Goal: Information Seeking & Learning: Learn about a topic

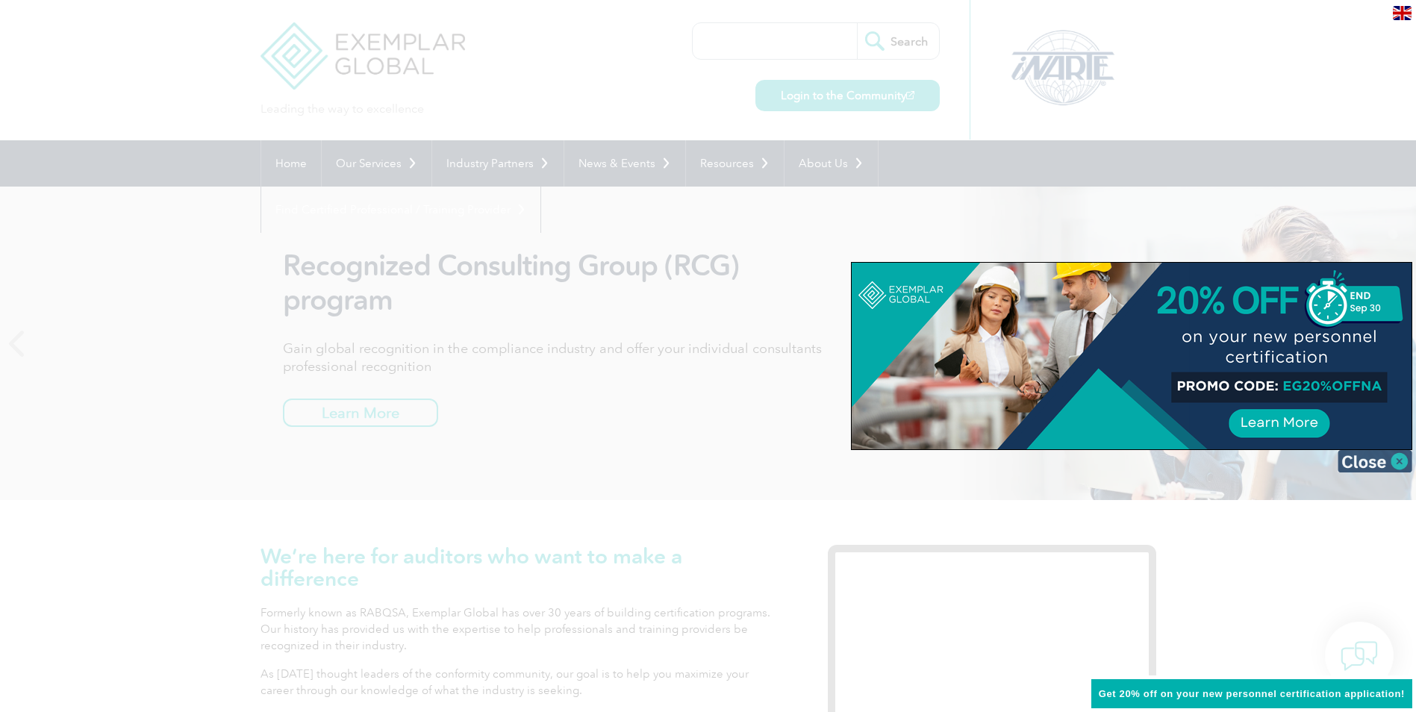
click at [1397, 463] on img at bounding box center [1375, 461] width 75 height 22
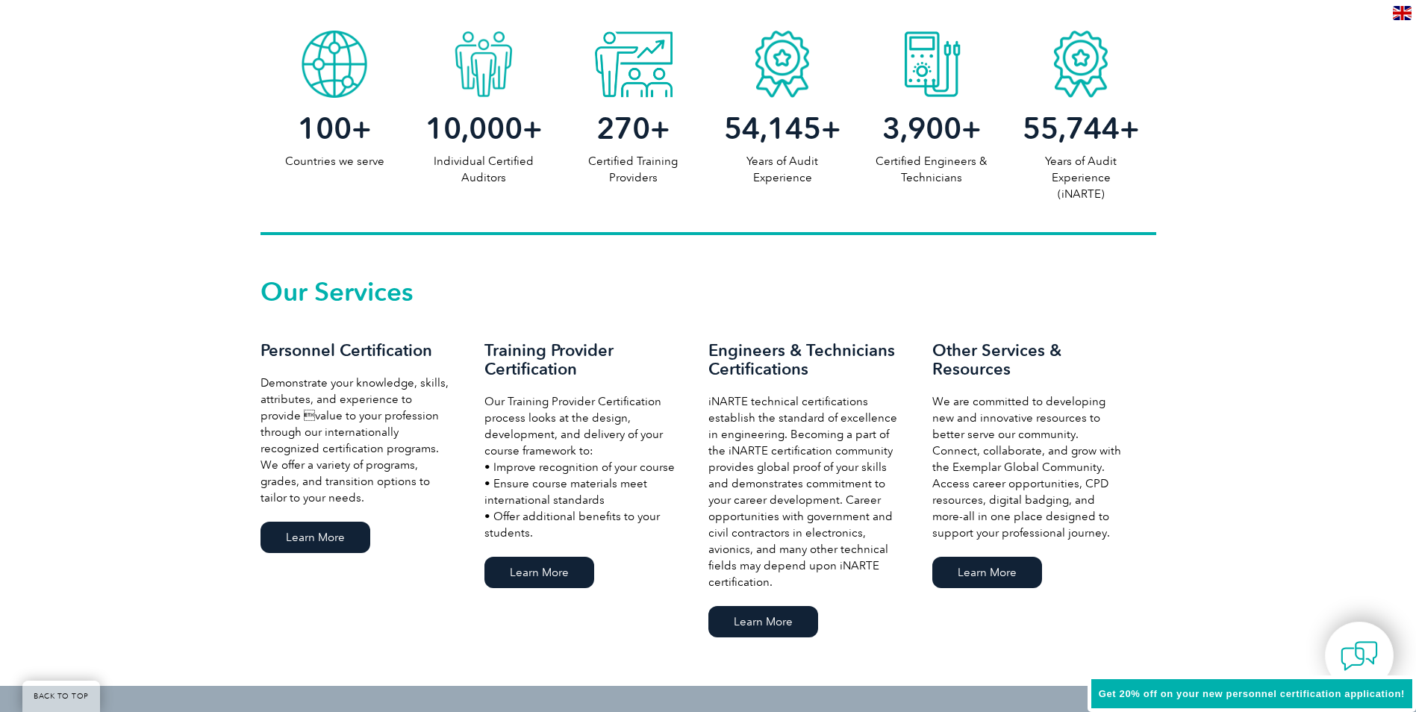
scroll to position [821, 0]
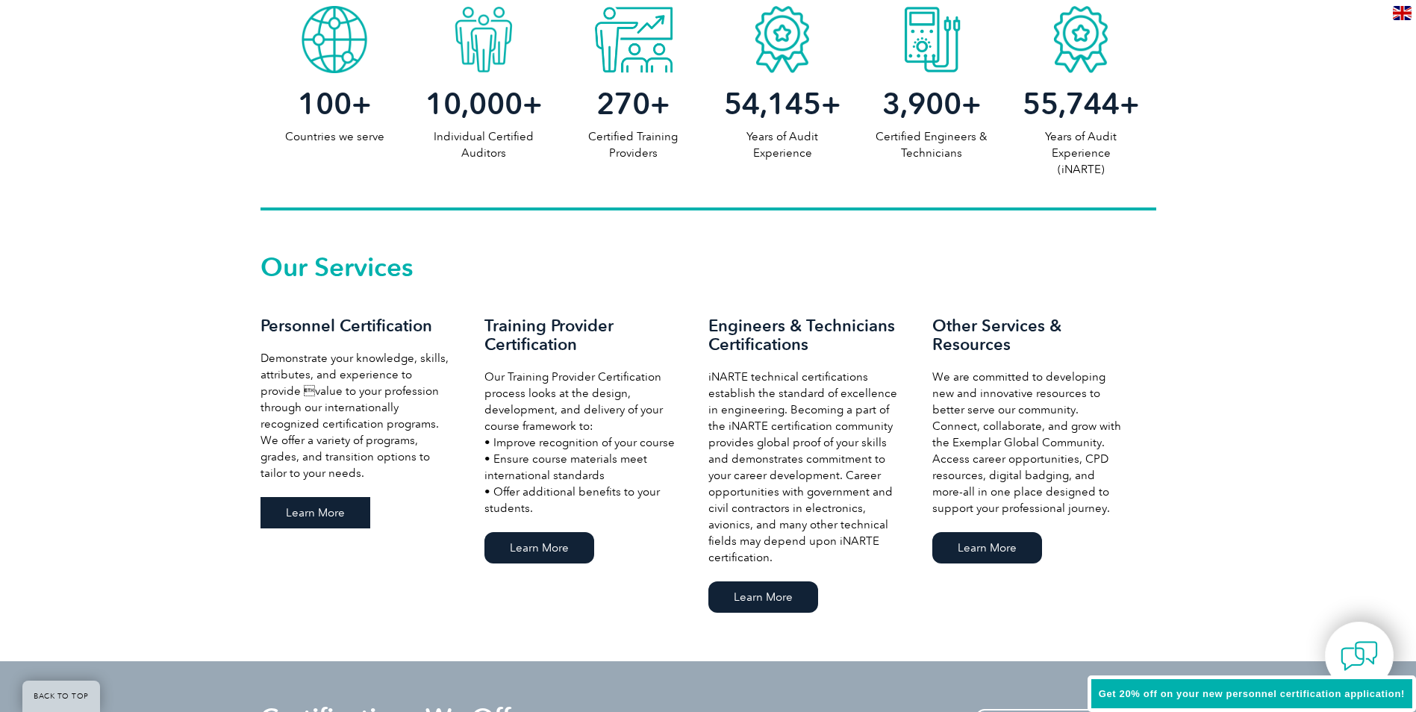
click at [307, 508] on link "Learn More" at bounding box center [315, 512] width 110 height 31
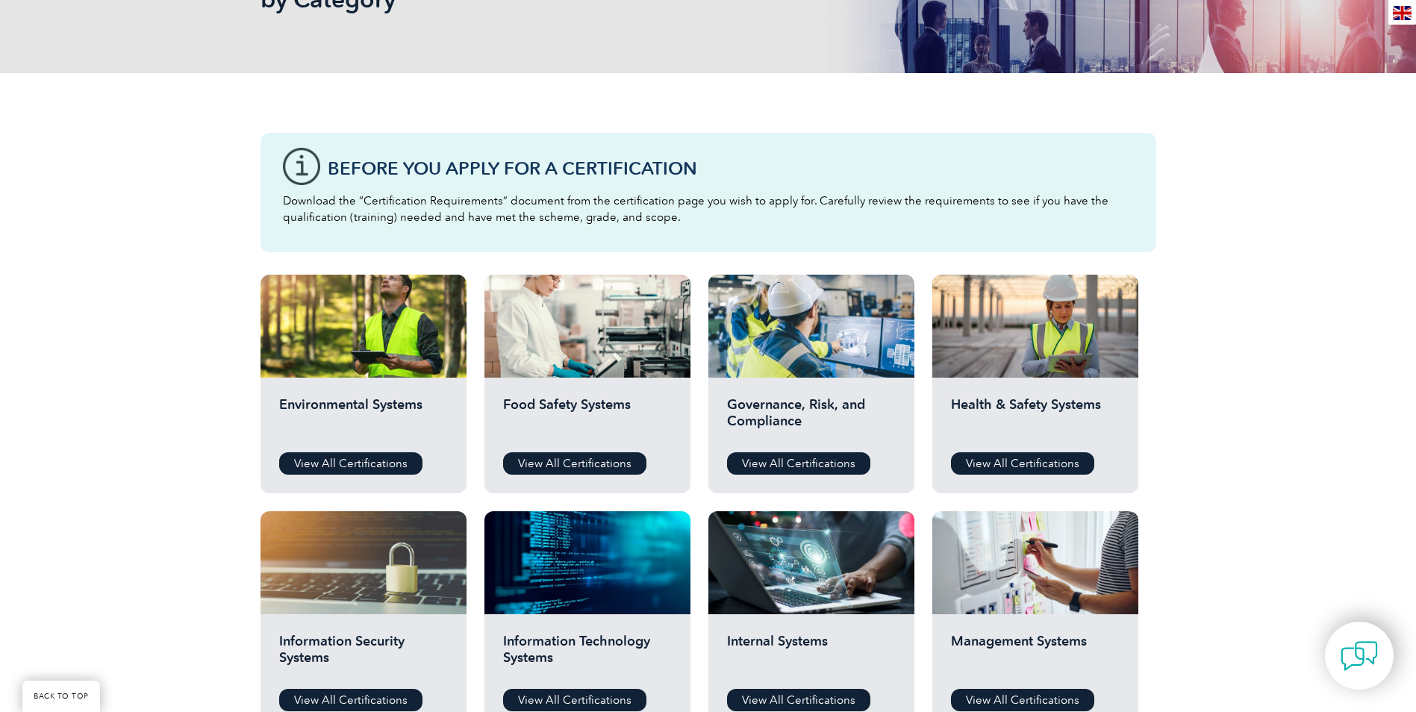
scroll to position [299, 0]
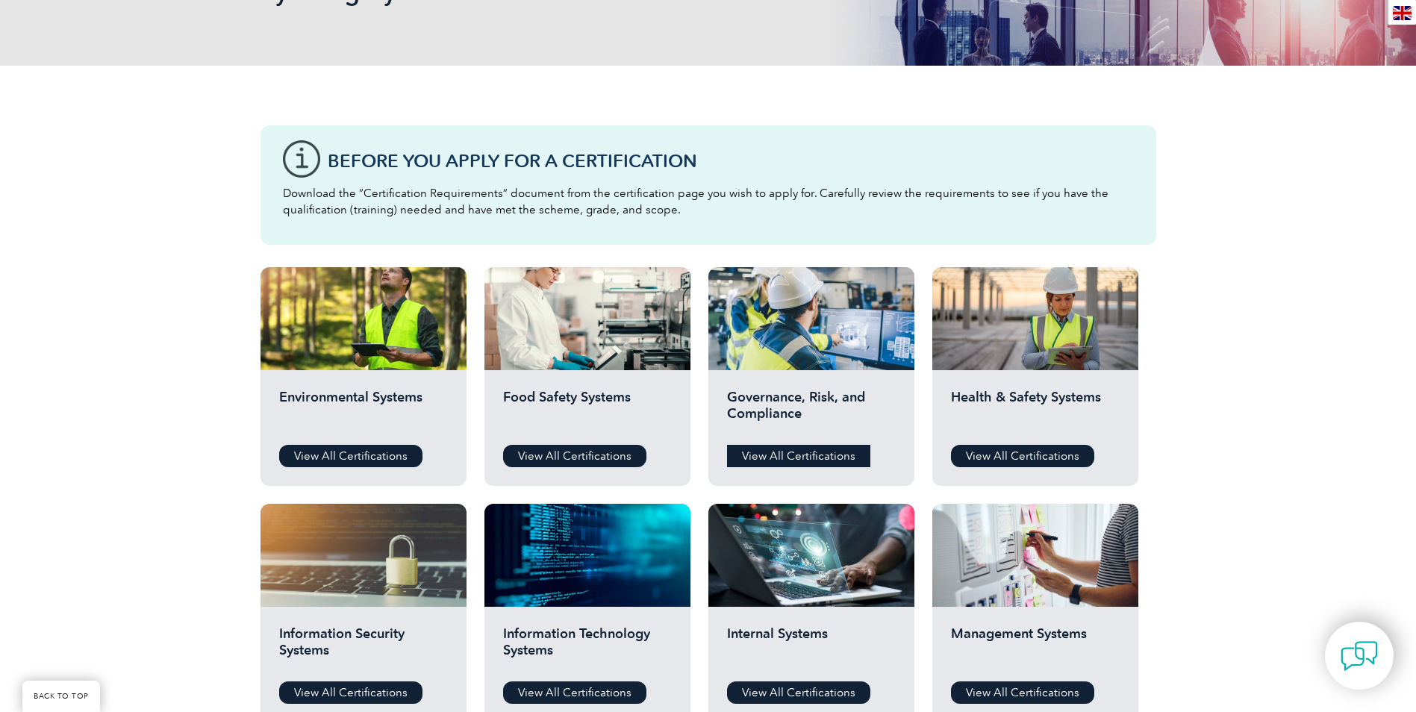
click at [805, 459] on link "View All Certifications" at bounding box center [798, 456] width 143 height 22
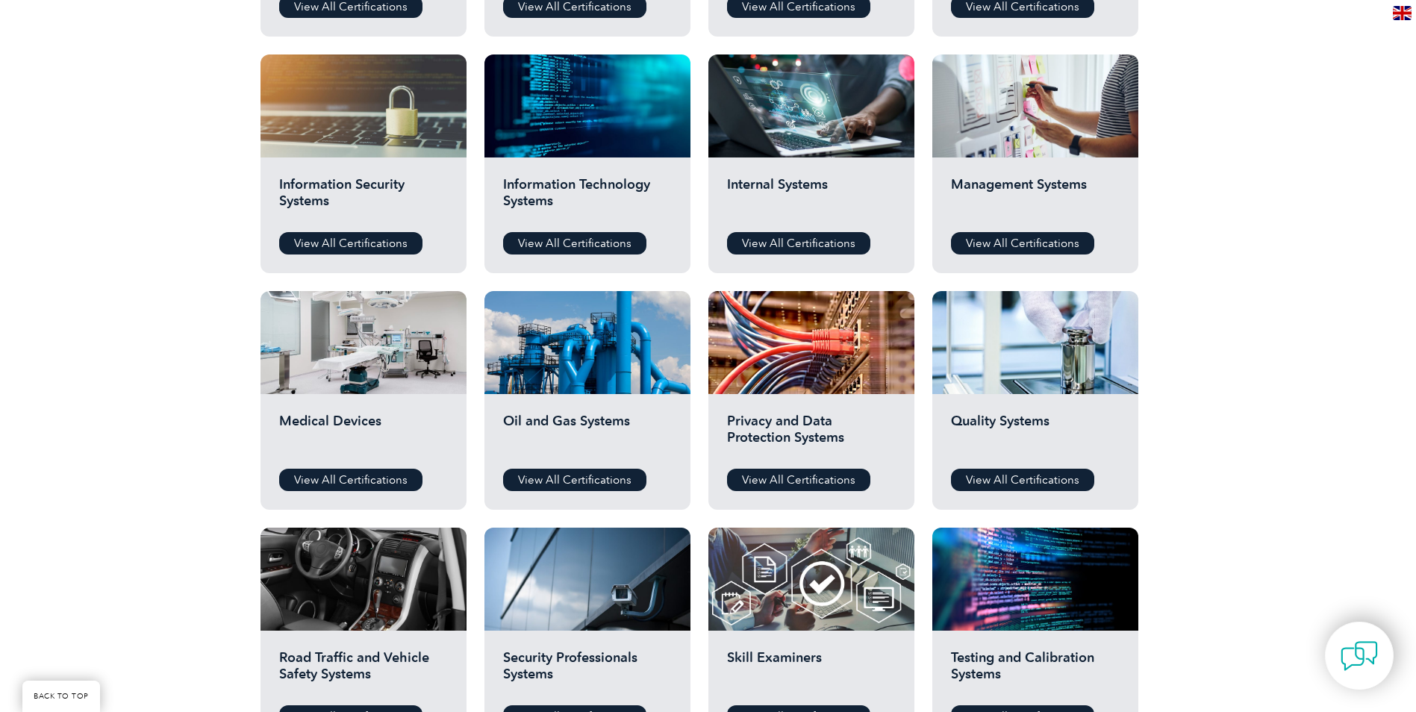
scroll to position [746, 0]
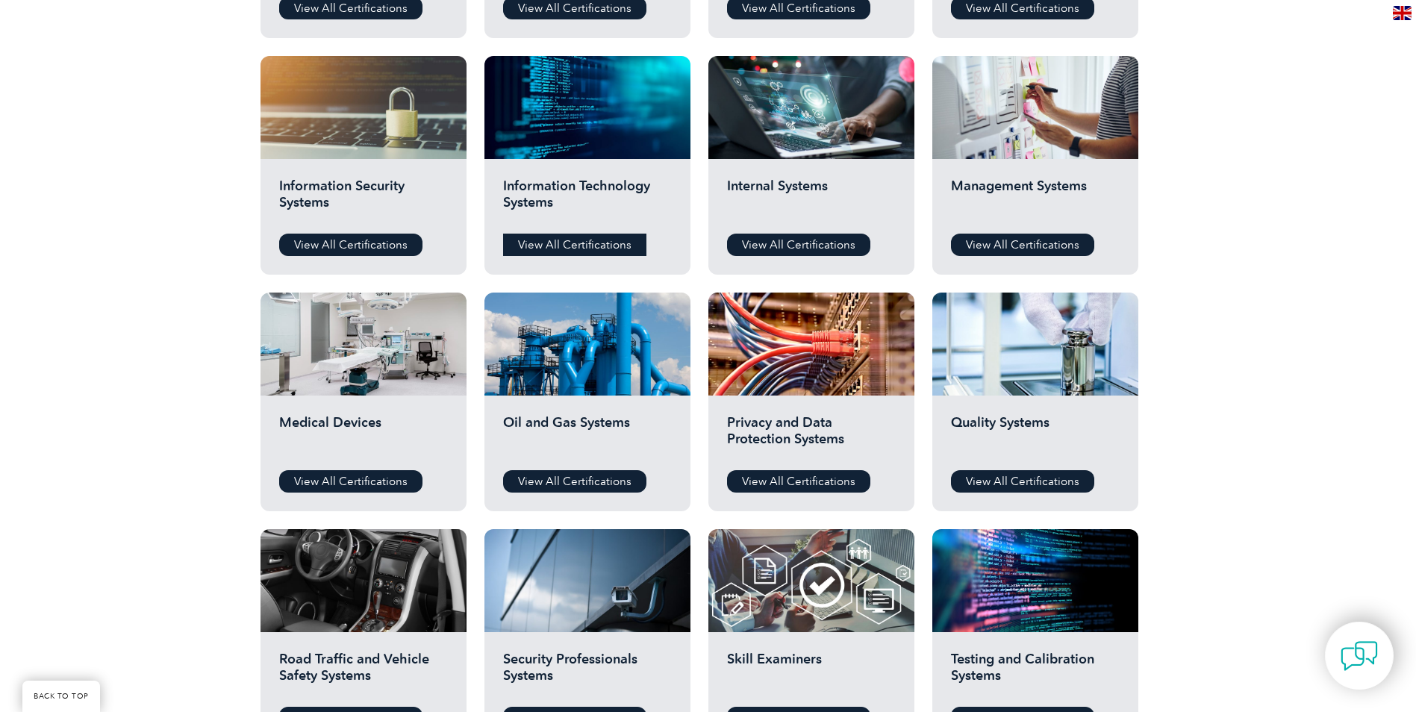
click at [578, 250] on link "View All Certifications" at bounding box center [574, 245] width 143 height 22
click at [360, 242] on link "View All Certifications" at bounding box center [350, 245] width 143 height 22
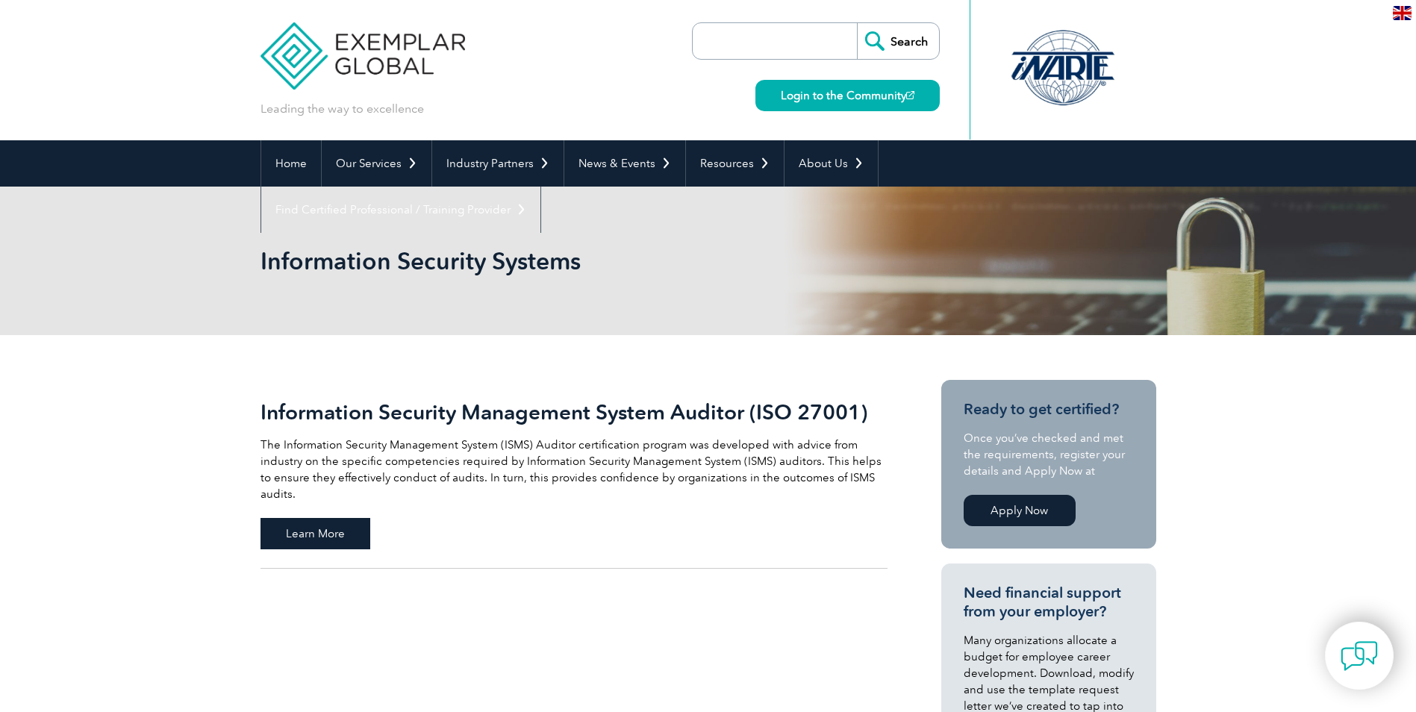
click at [326, 518] on span "Learn More" at bounding box center [315, 533] width 110 height 31
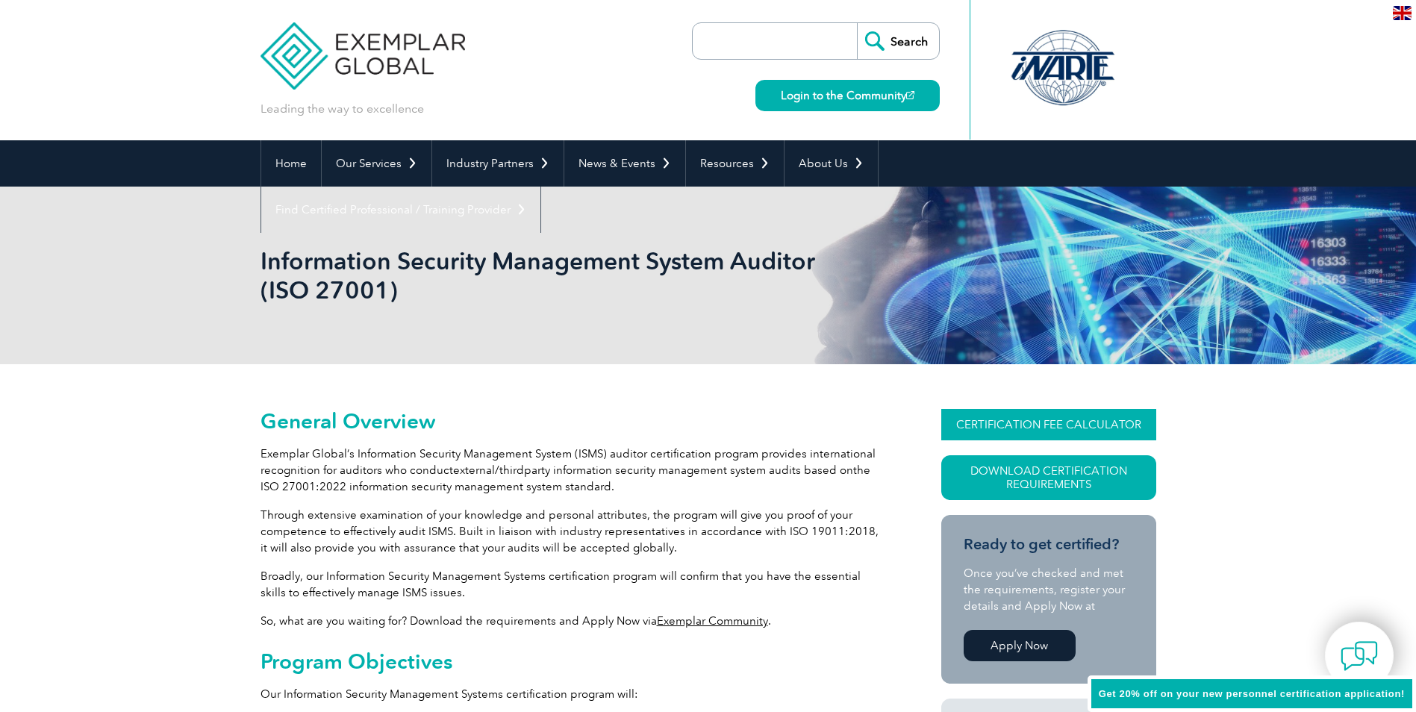
click at [982, 425] on link "CERTIFICATION FEE CALCULATOR" at bounding box center [1048, 424] width 215 height 31
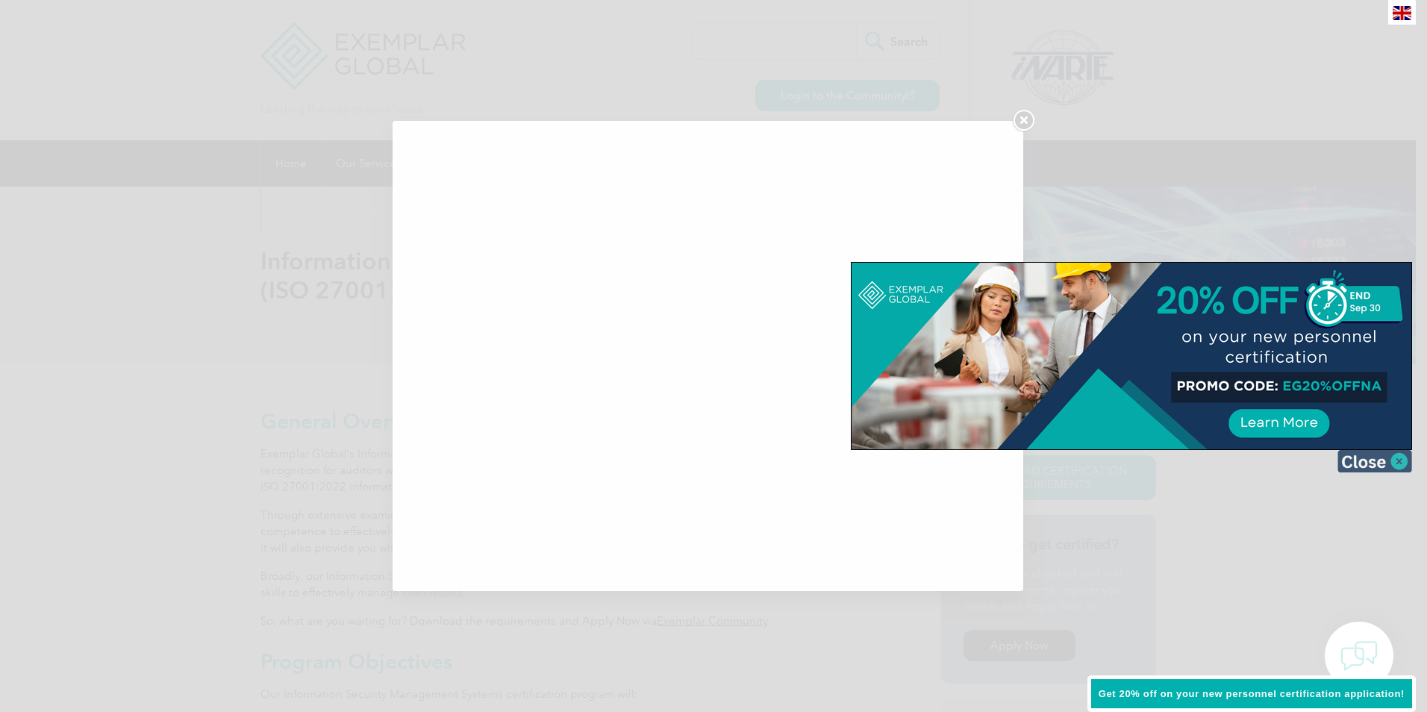
click at [1404, 464] on img at bounding box center [1375, 461] width 75 height 22
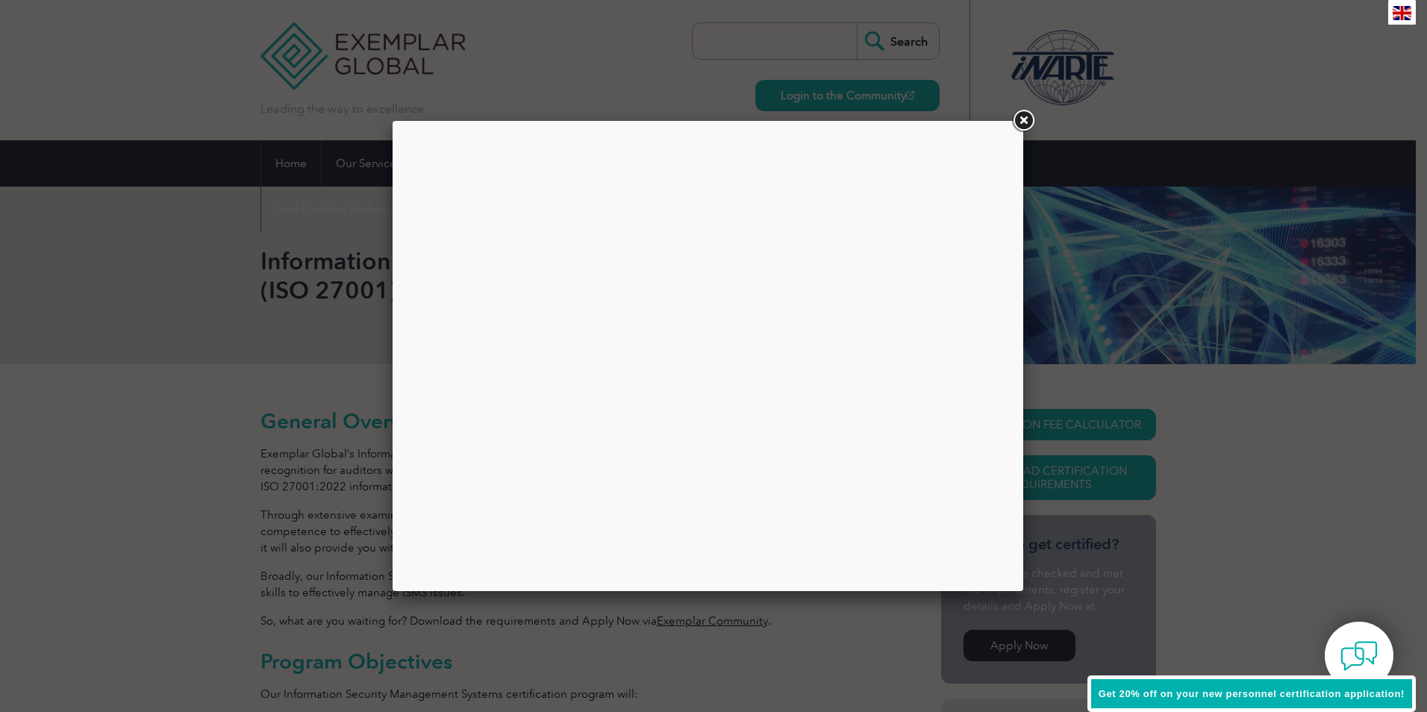
click at [1025, 120] on link at bounding box center [1023, 120] width 27 height 27
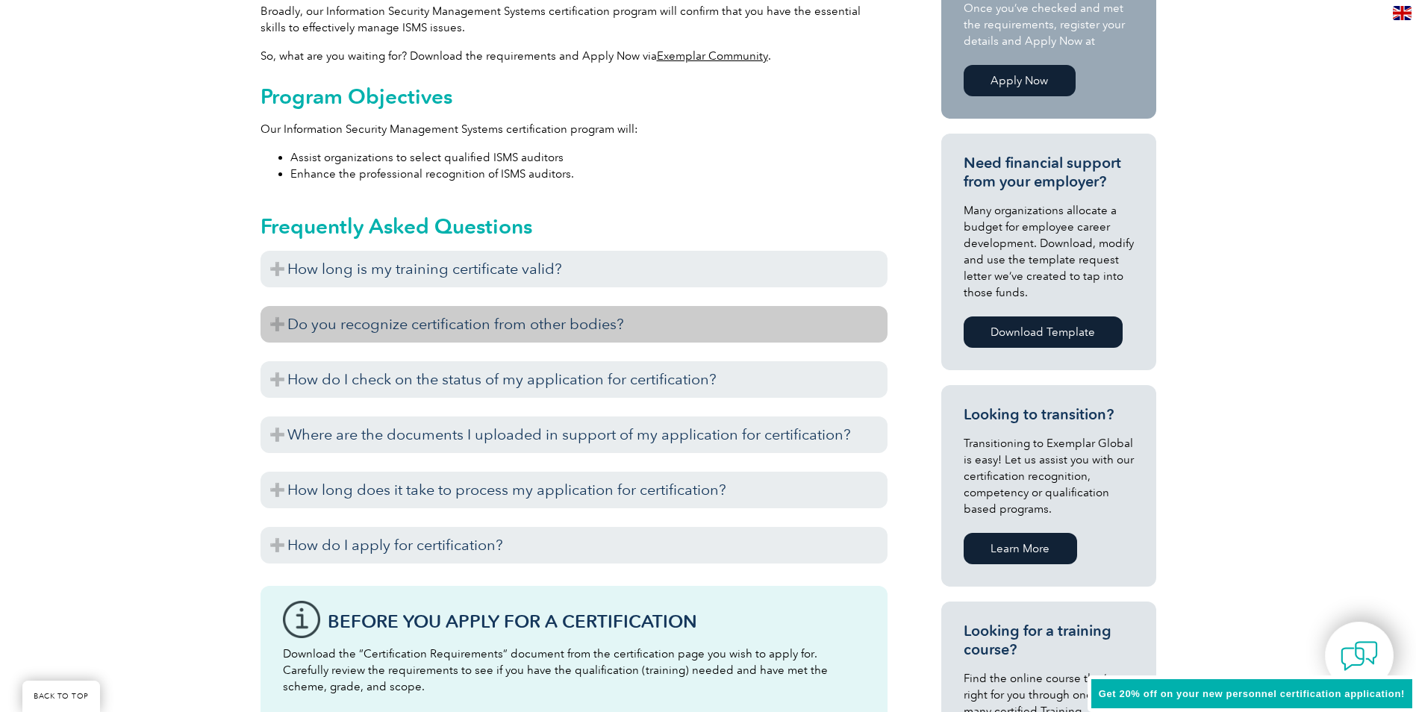
scroll to position [597, 0]
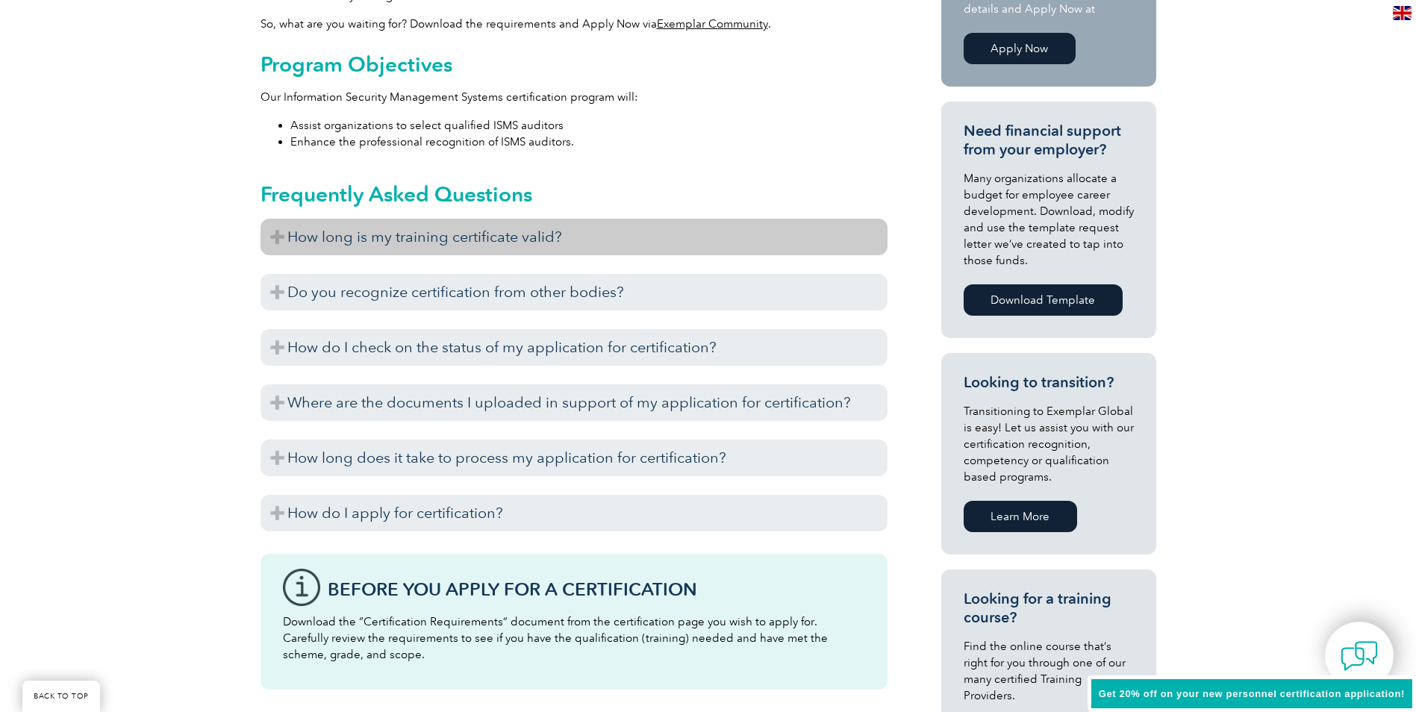
click at [281, 240] on h3 "How long is my training certificate valid?" at bounding box center [573, 237] width 627 height 37
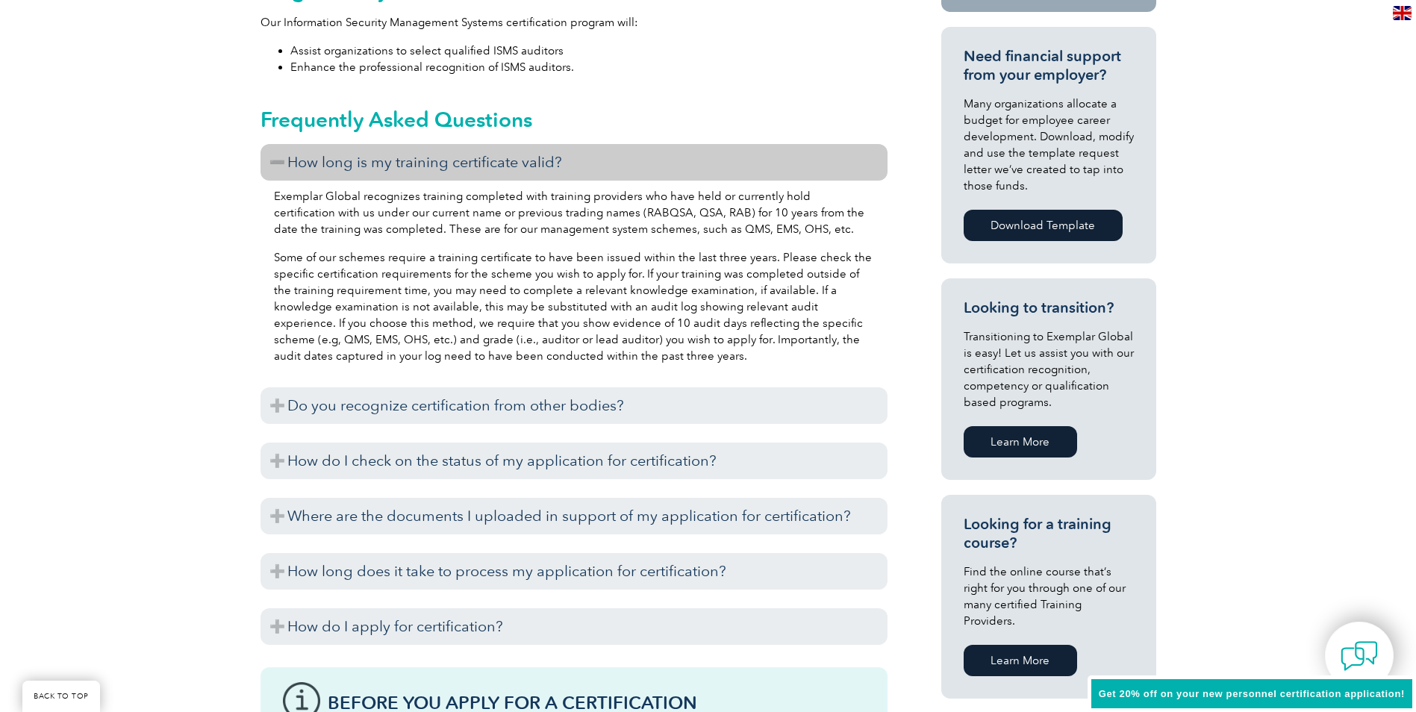
scroll to position [746, 0]
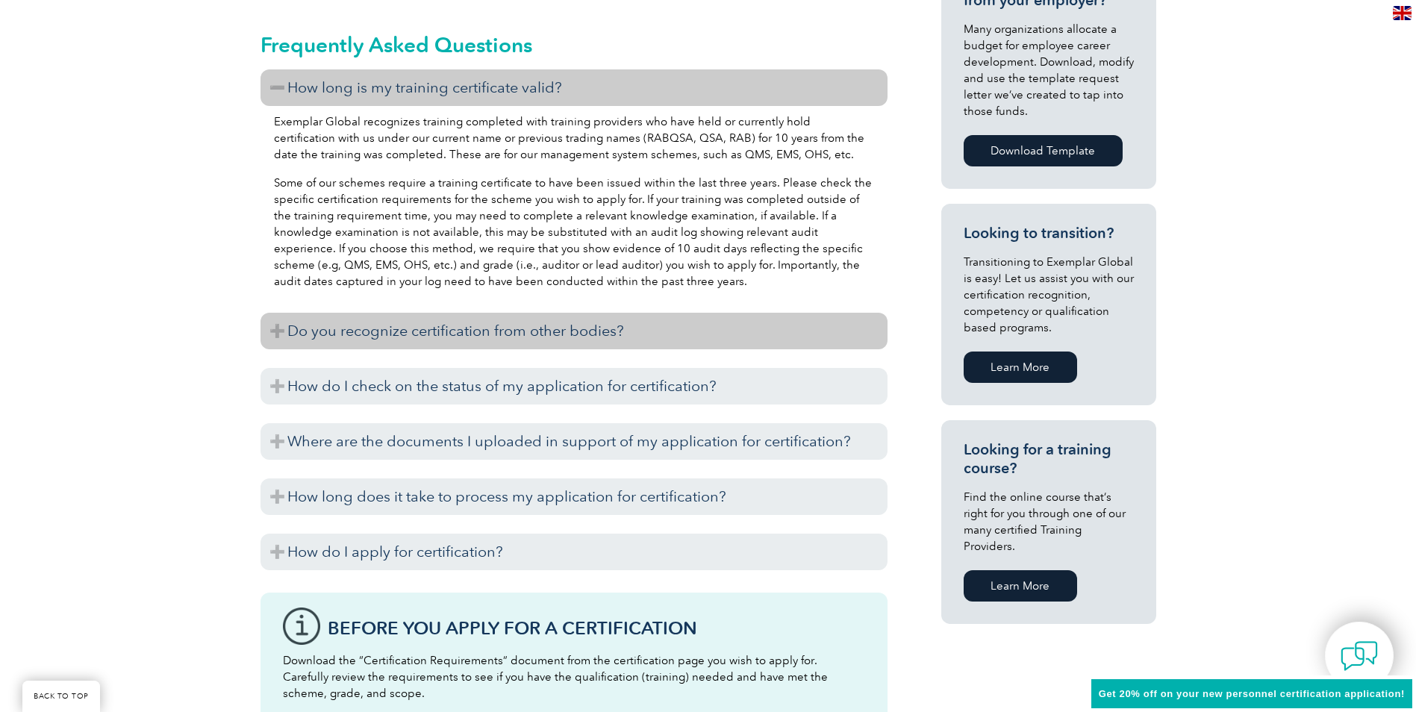
click at [473, 330] on h3 "Do you recognize certification from other bodies?" at bounding box center [573, 331] width 627 height 37
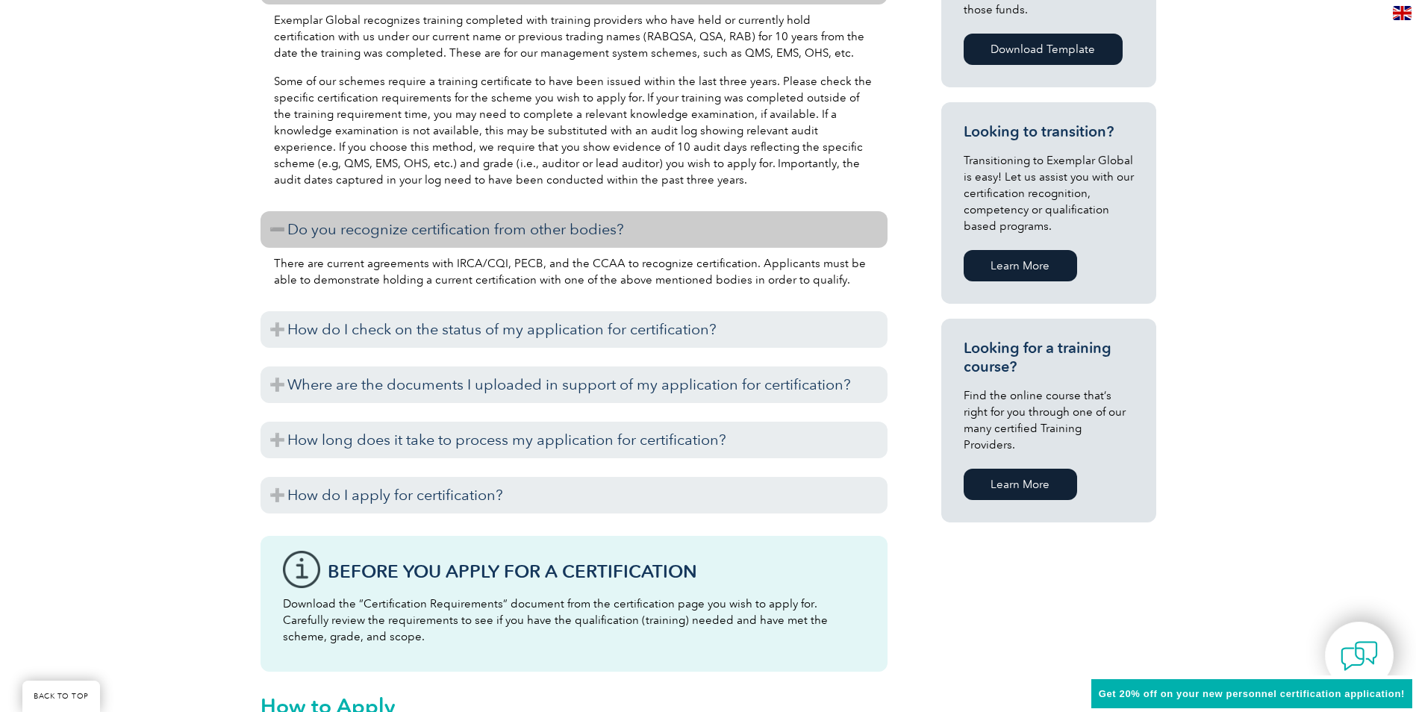
scroll to position [896, 0]
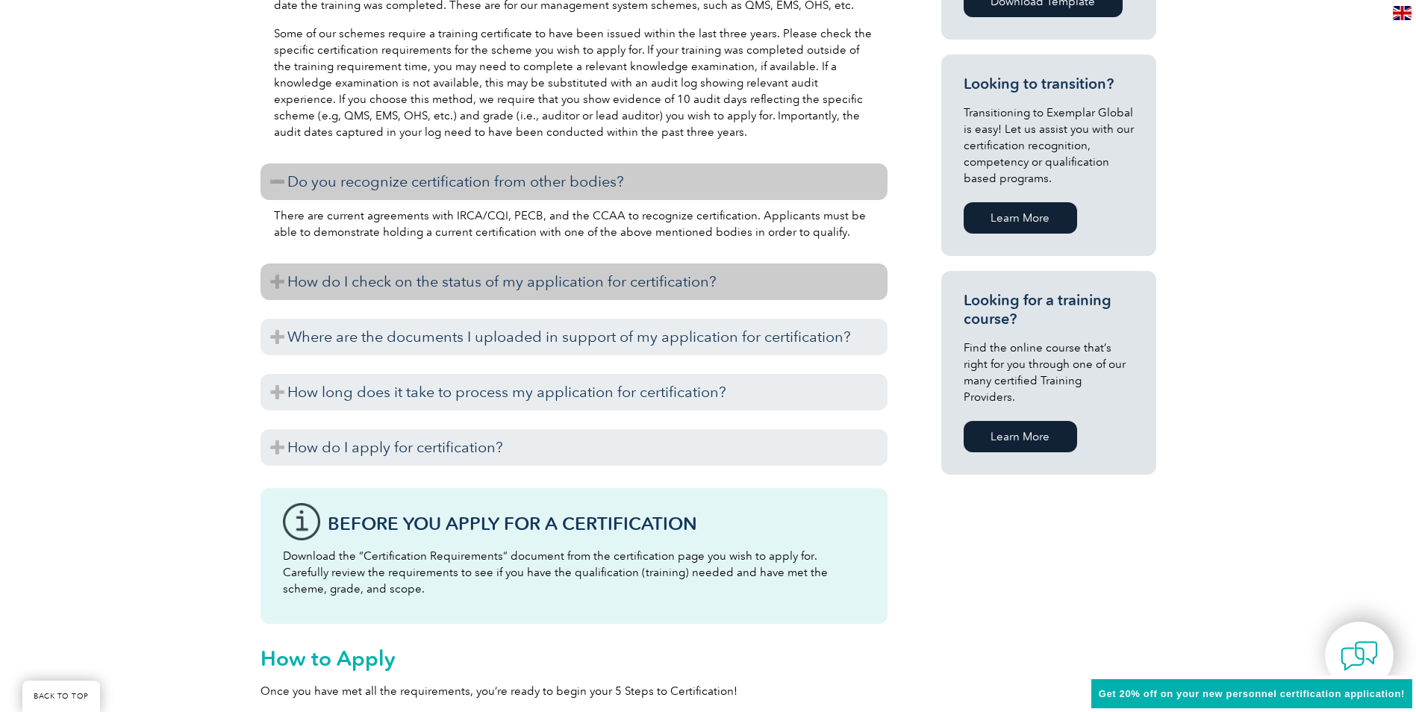
click at [495, 295] on h3 "How do I check on the status of my application for certification?" at bounding box center [573, 281] width 627 height 37
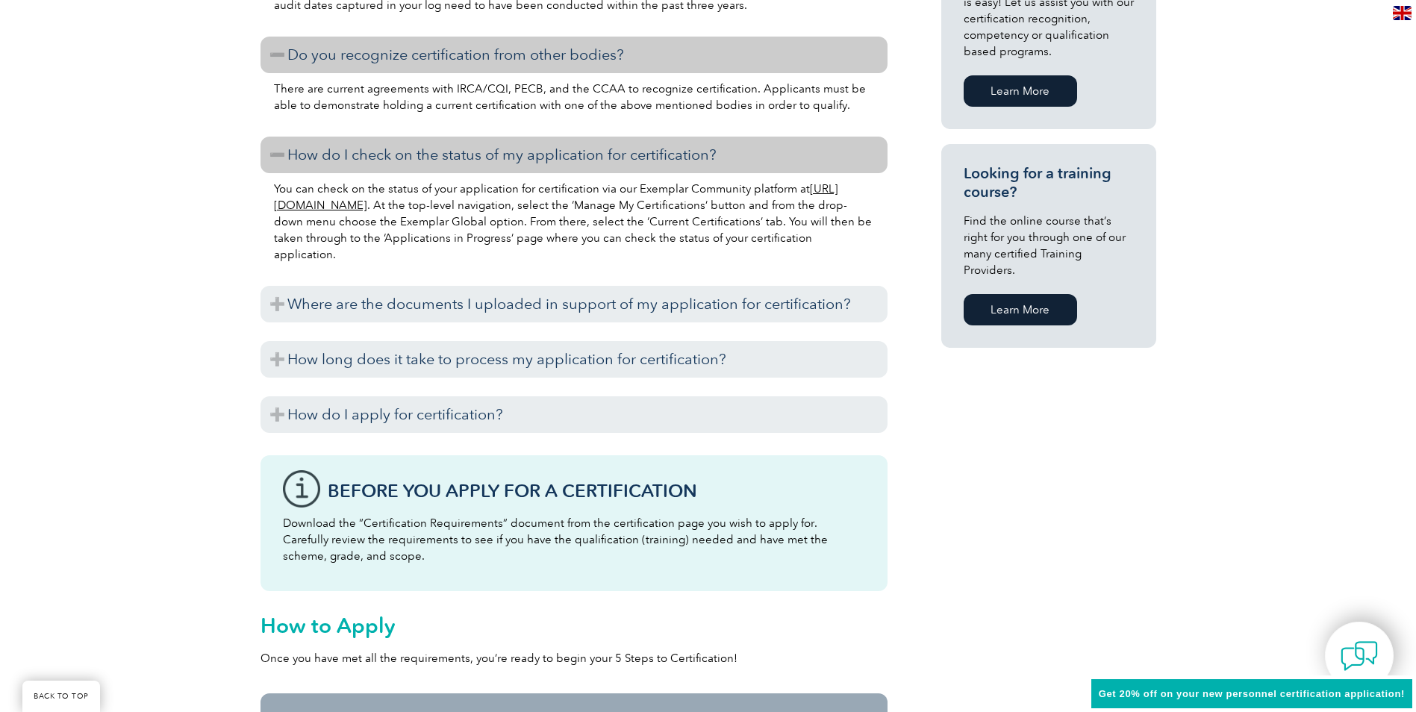
scroll to position [1045, 0]
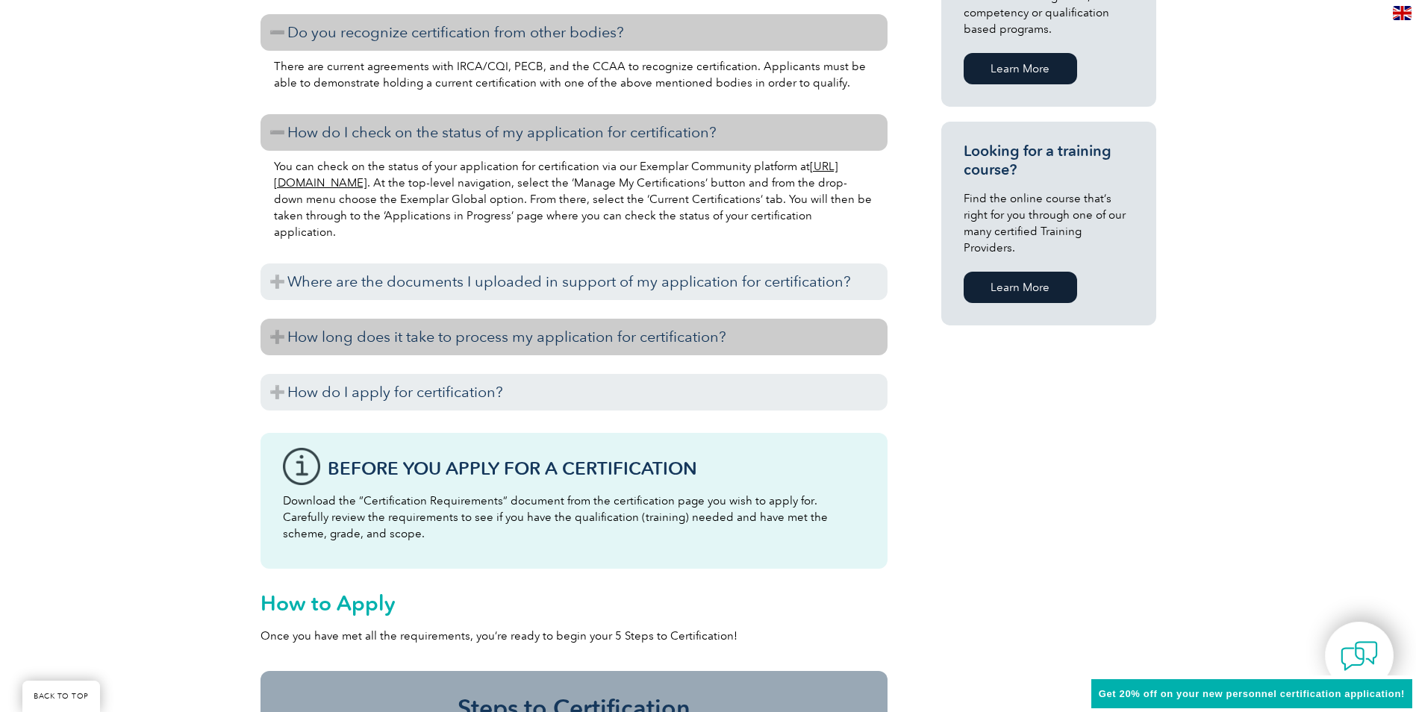
click at [733, 337] on h3 "How long does it take to process my application for certification?" at bounding box center [573, 337] width 627 height 37
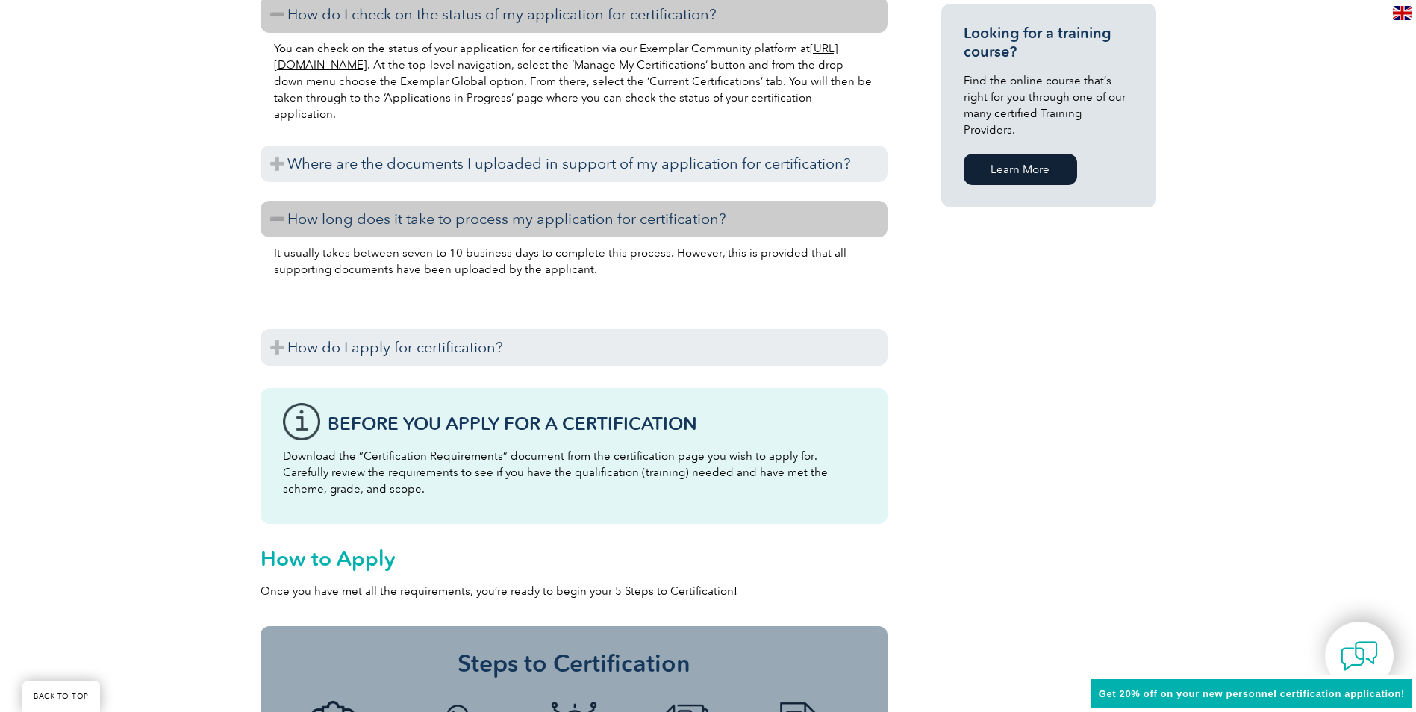
scroll to position [1194, 0]
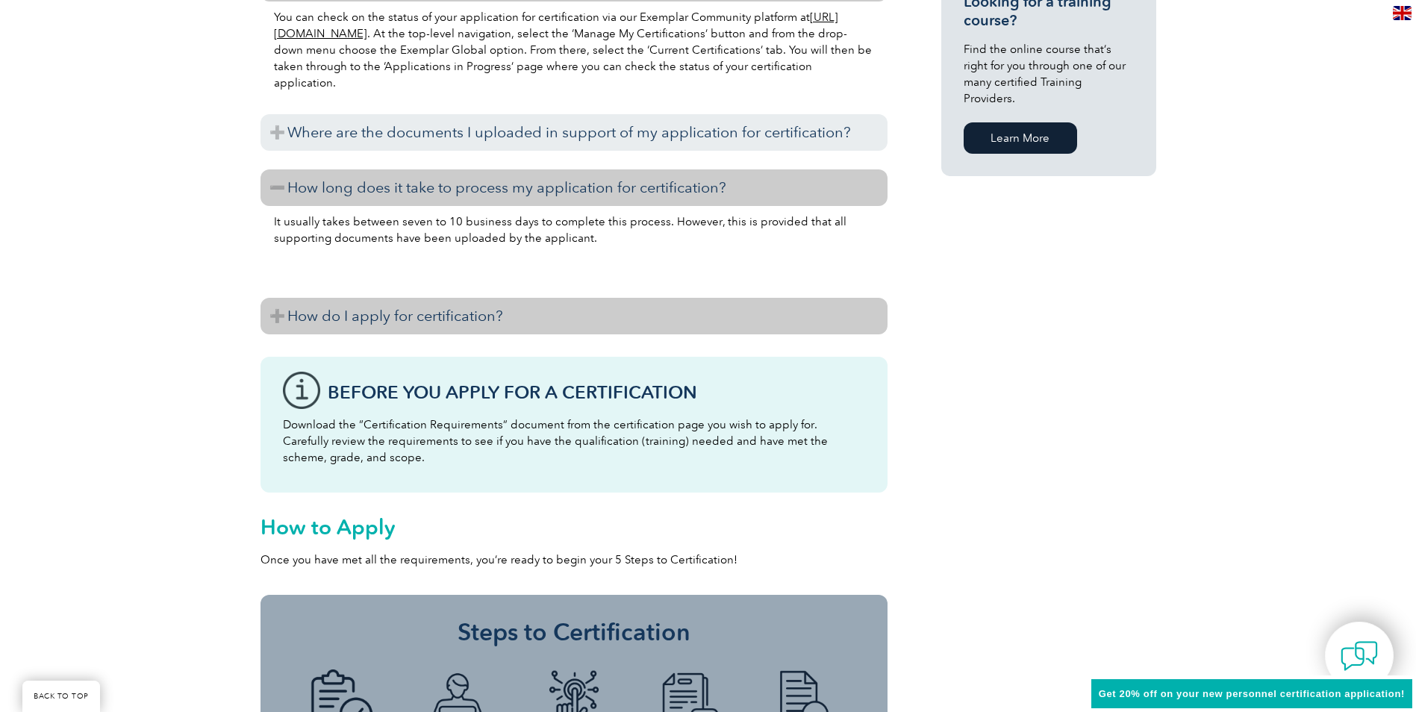
click at [490, 319] on h3 "How do I apply for certification?" at bounding box center [573, 316] width 627 height 37
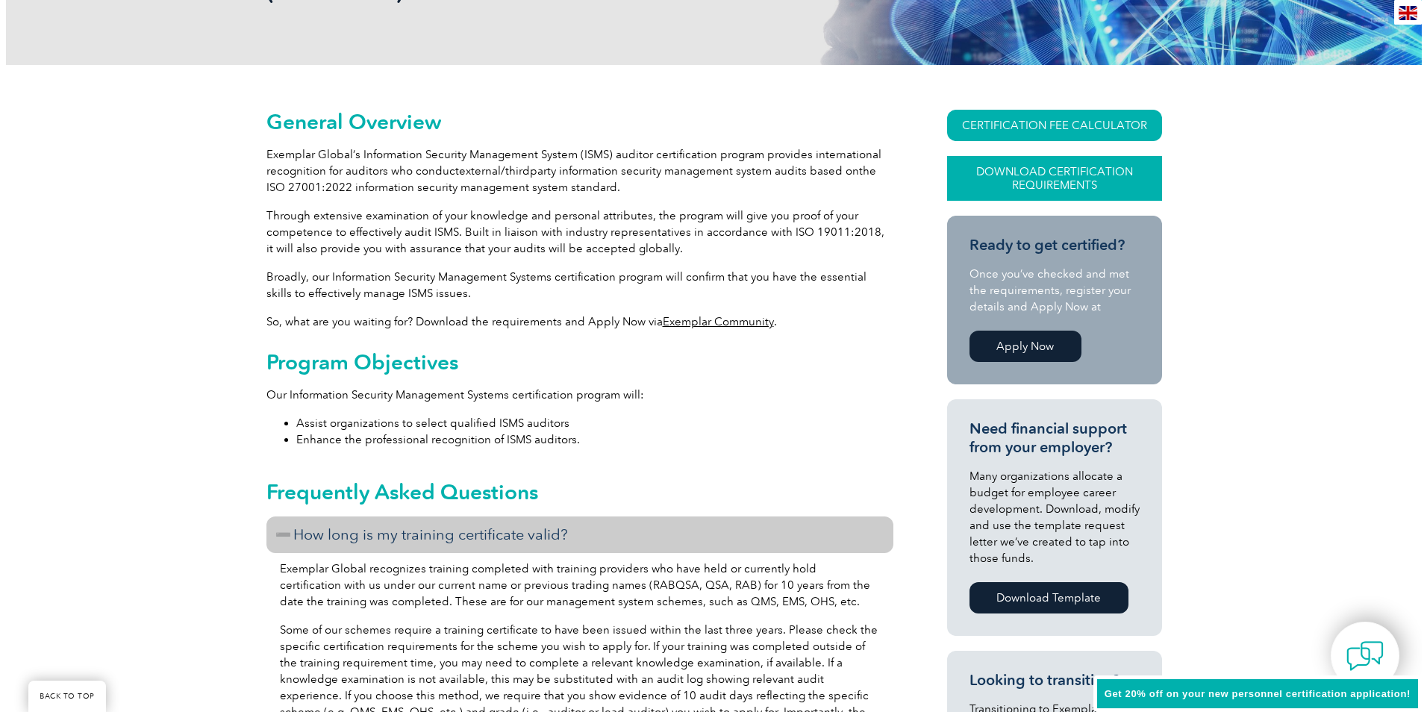
scroll to position [299, 0]
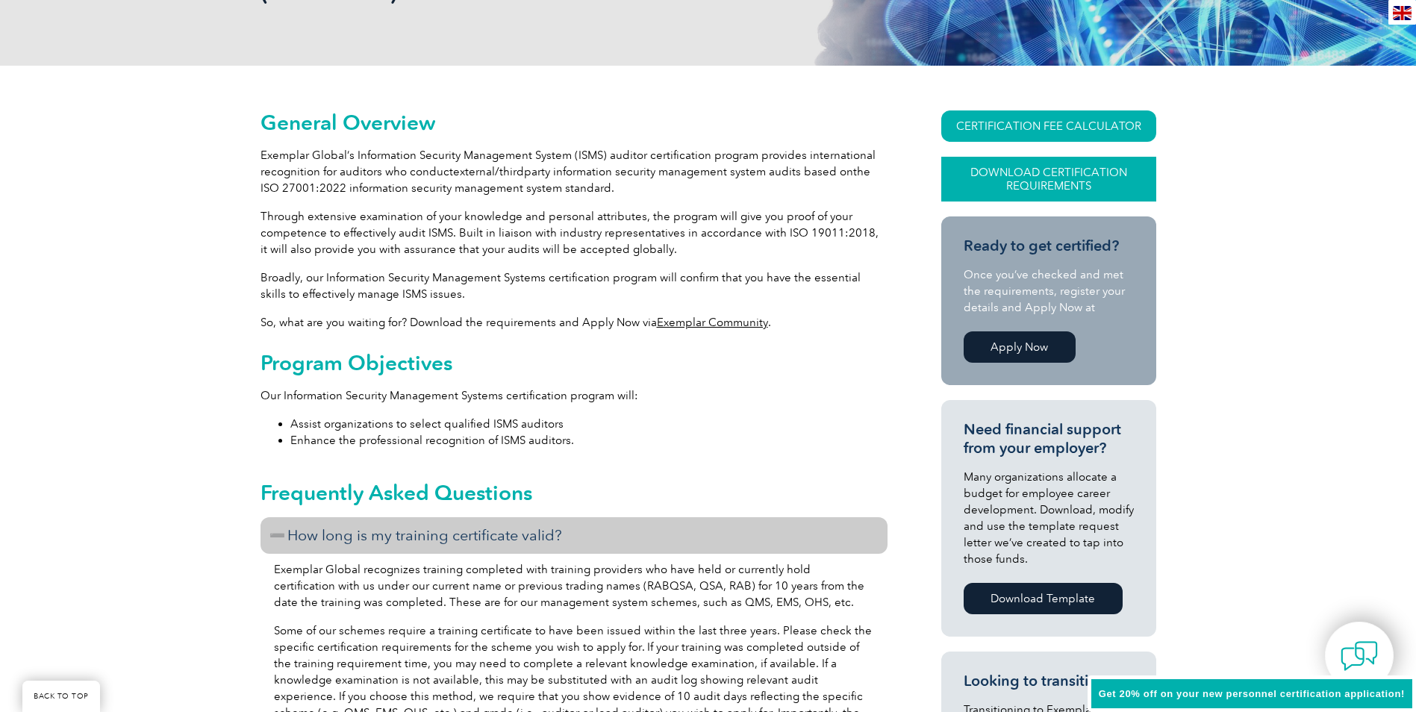
click at [1013, 171] on link "Download Certification Requirements" at bounding box center [1048, 179] width 215 height 45
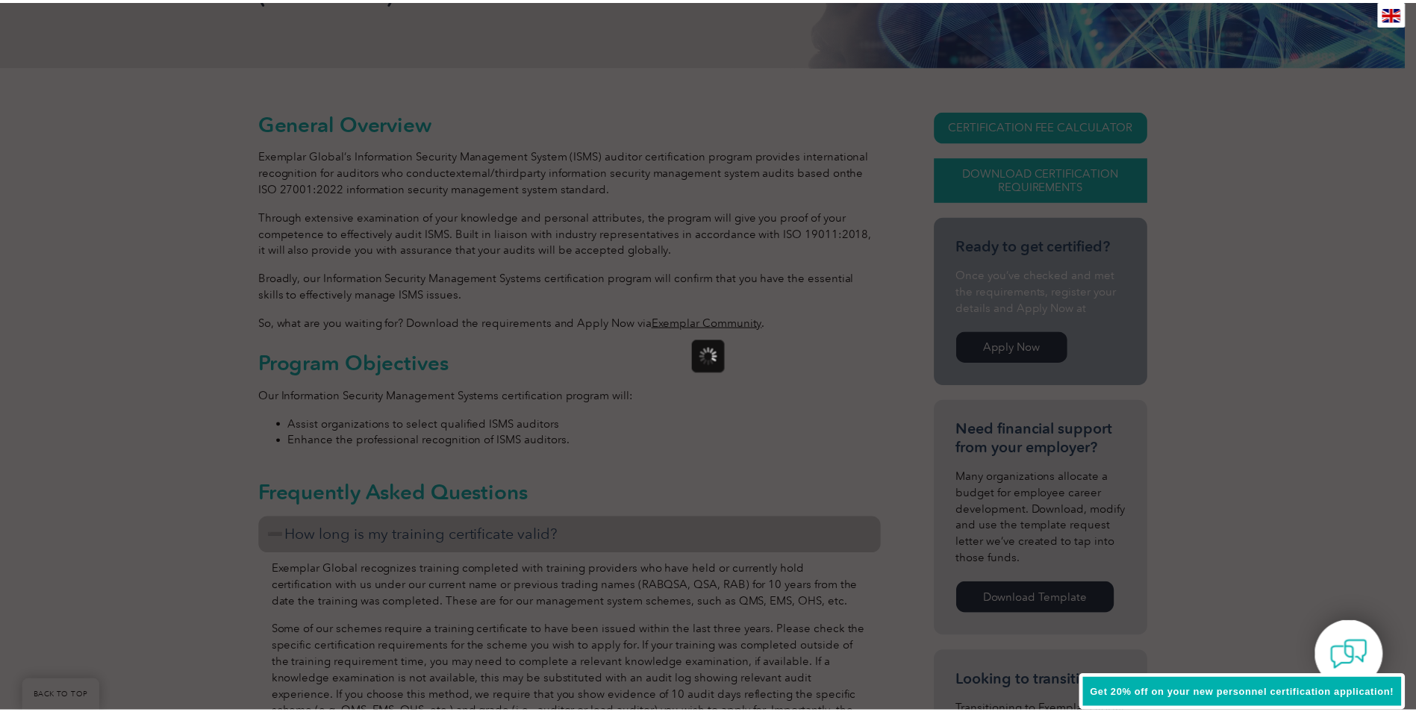
scroll to position [0, 0]
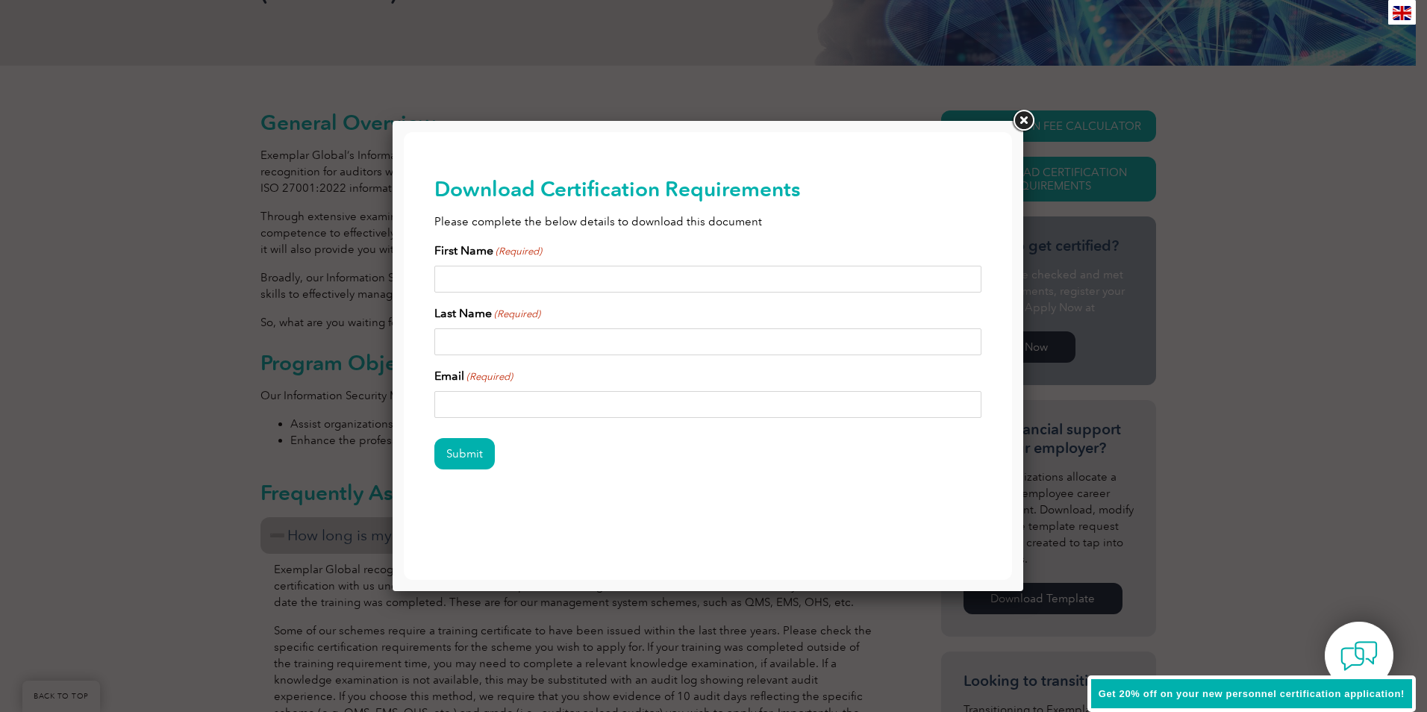
click at [1026, 121] on link at bounding box center [1023, 120] width 27 height 27
